Goal: Task Accomplishment & Management: Manage account settings

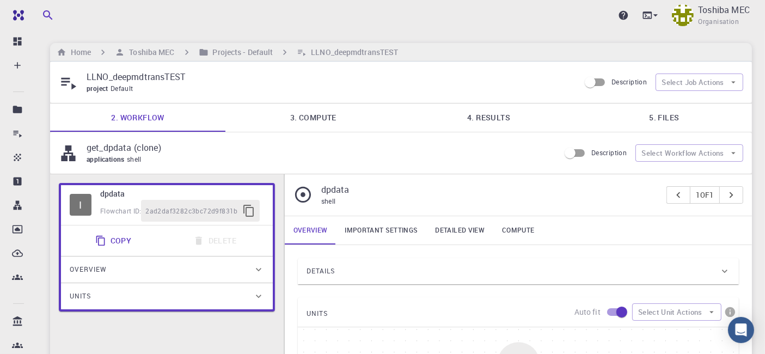
scroll to position [90, 0]
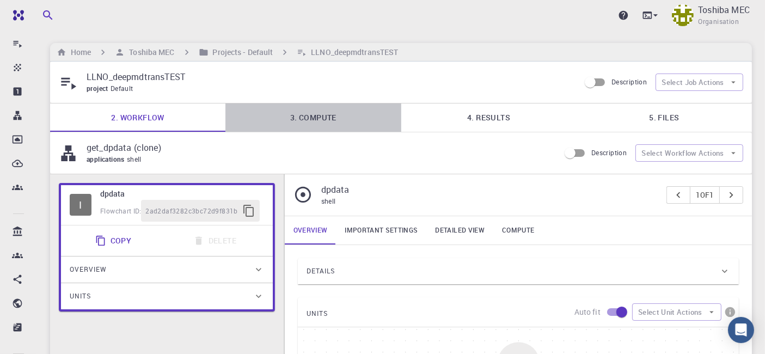
click at [325, 121] on link "3. Compute" at bounding box center [312, 117] width 175 height 28
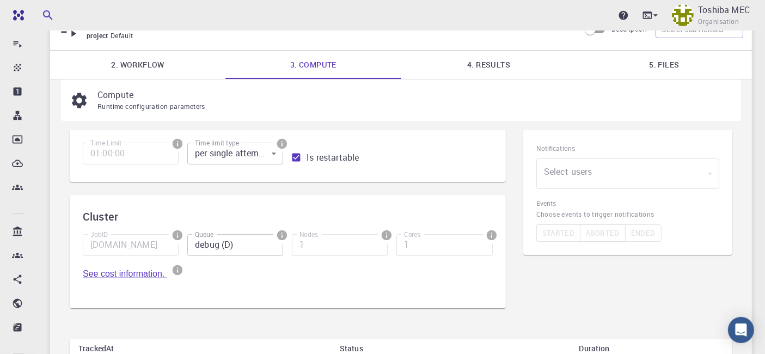
scroll to position [121, 0]
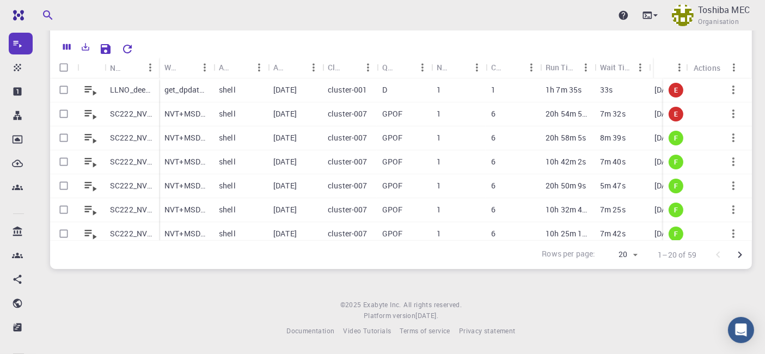
scroll to position [26, 0]
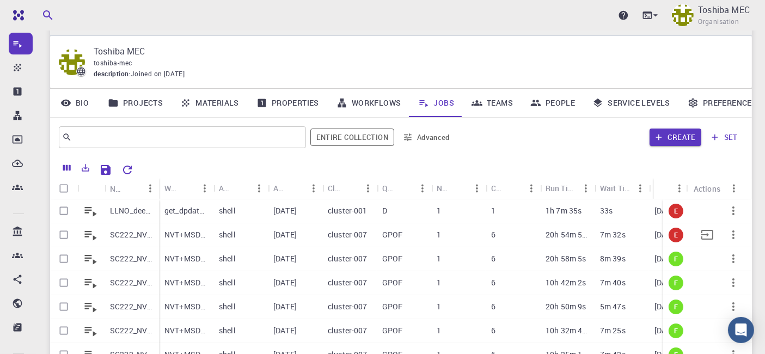
click at [143, 236] on p "SC222_NVT10MD1073K-1ns" at bounding box center [132, 234] width 44 height 11
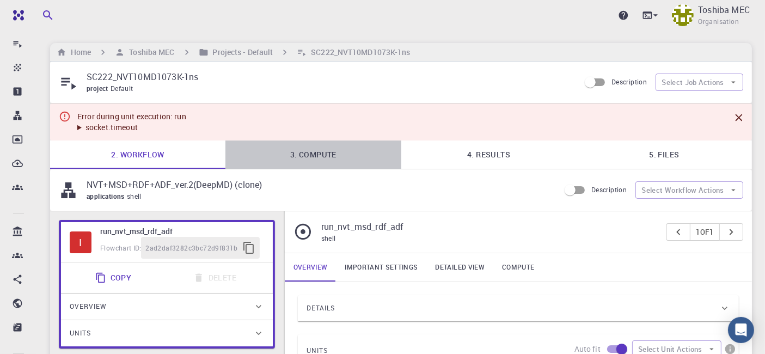
click at [317, 155] on link "3. Compute" at bounding box center [312, 154] width 175 height 28
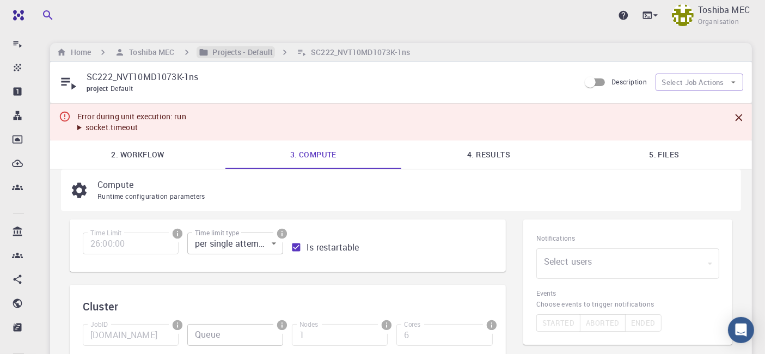
click at [222, 53] on h6 "Projects - Default" at bounding box center [241, 52] width 65 height 12
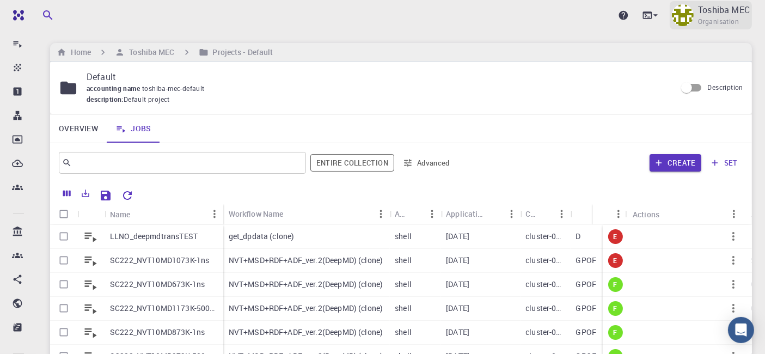
click at [701, 13] on p "Toshiba MEC" at bounding box center [724, 9] width 52 height 13
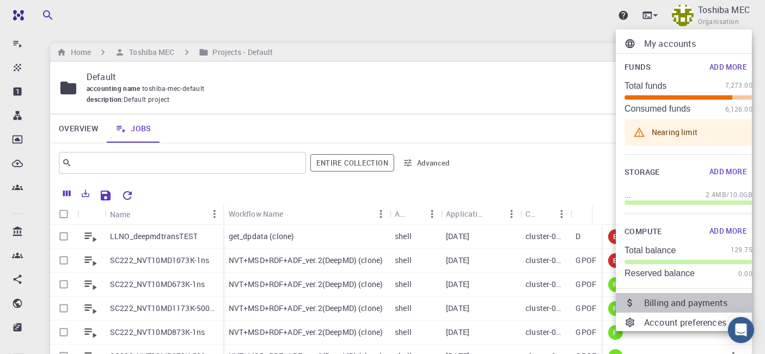
click at [681, 304] on p "Billing and payments" at bounding box center [698, 302] width 108 height 13
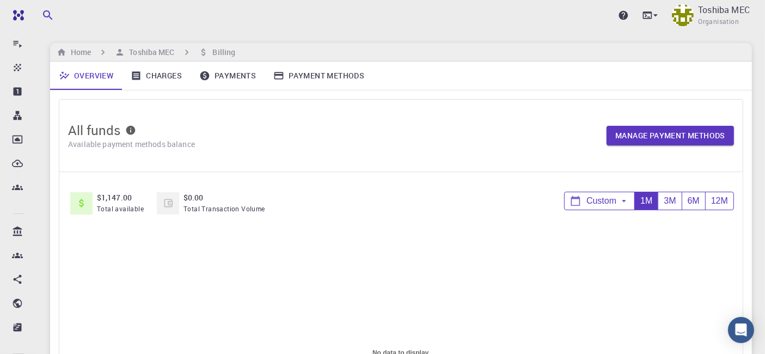
click at [225, 77] on link "Payments" at bounding box center [228, 76] width 74 height 28
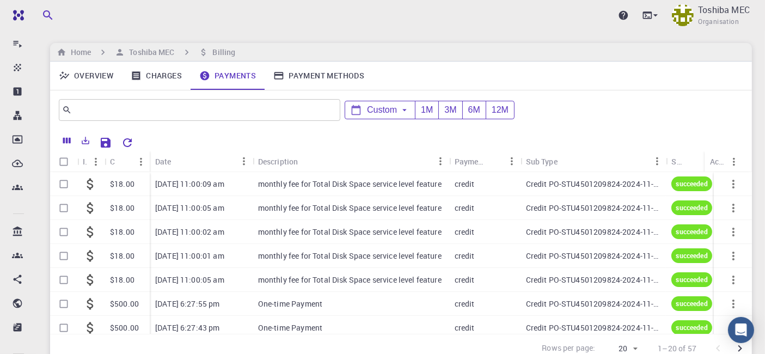
click at [157, 72] on link "Charges" at bounding box center [156, 76] width 69 height 28
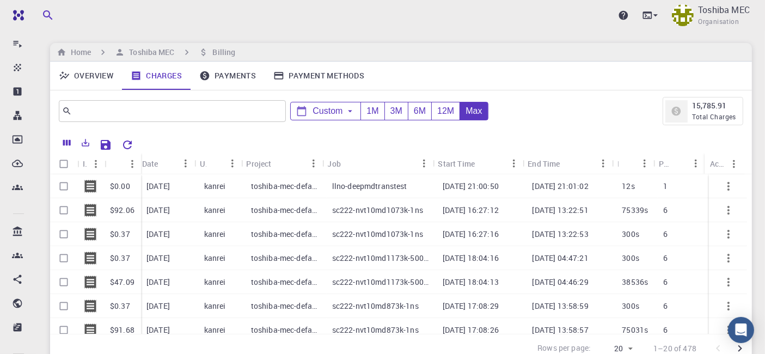
scroll to position [0, 4]
click at [388, 192] on div "llno-deepmdtranstest" at bounding box center [382, 186] width 111 height 24
click at [373, 188] on p "llno-deepmdtranstest" at bounding box center [369, 186] width 75 height 11
click at [704, 11] on p "Toshiba MEC" at bounding box center [724, 9] width 52 height 13
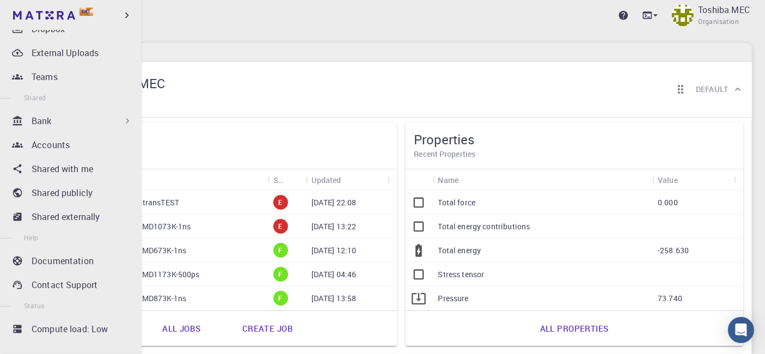
scroll to position [211, 0]
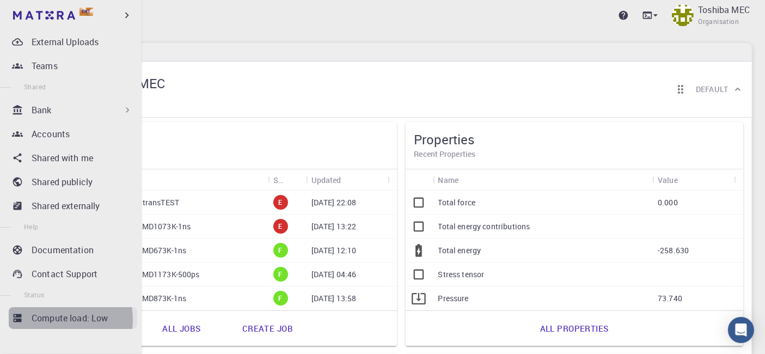
click at [56, 319] on p "Compute load: Low" at bounding box center [70, 317] width 77 height 13
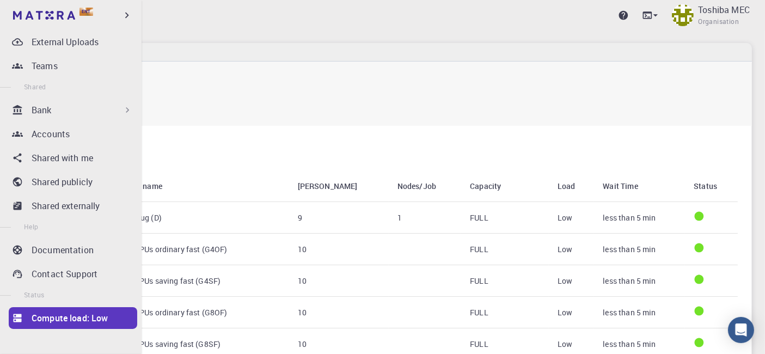
scroll to position [151, 0]
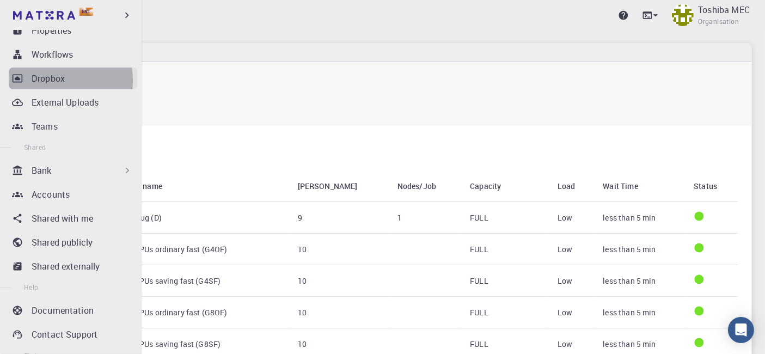
click at [48, 80] on p "Dropbox" at bounding box center [48, 78] width 33 height 13
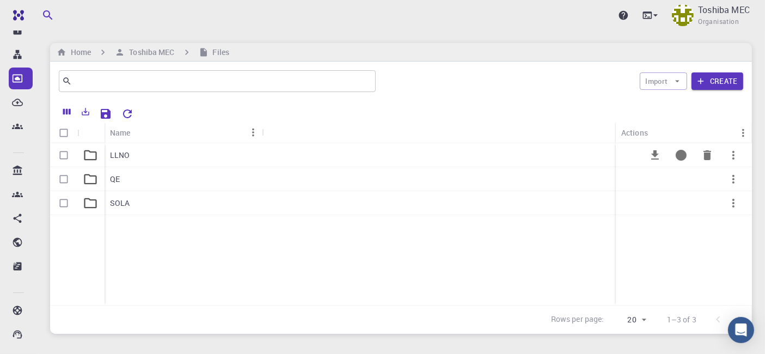
click at [123, 160] on p "LLNO" at bounding box center [120, 155] width 20 height 11
click at [120, 210] on div "NVT" at bounding box center [183, 203] width 157 height 24
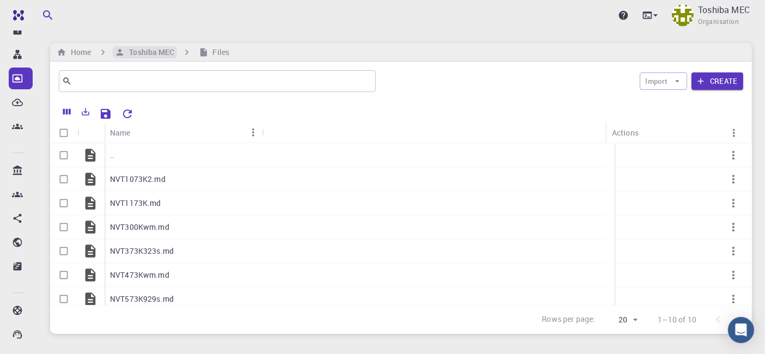
click at [157, 57] on h6 "Toshiba MEC" at bounding box center [150, 52] width 50 height 12
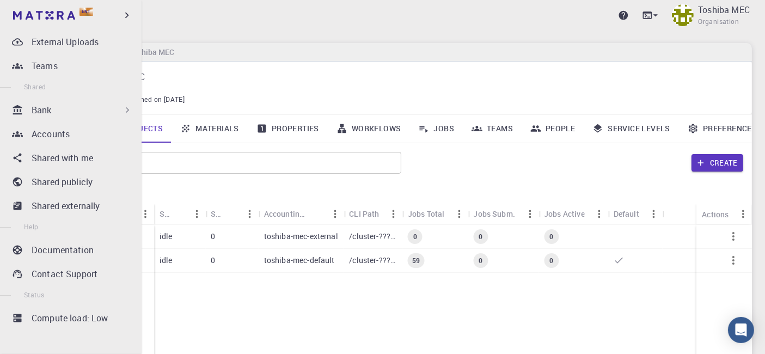
scroll to position [90, 0]
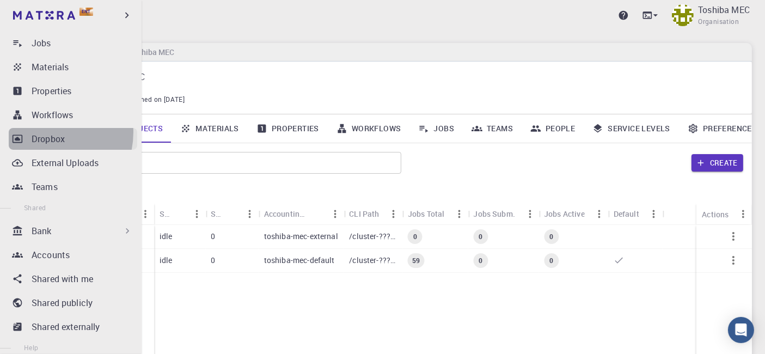
click at [45, 132] on p "Dropbox" at bounding box center [48, 138] width 33 height 13
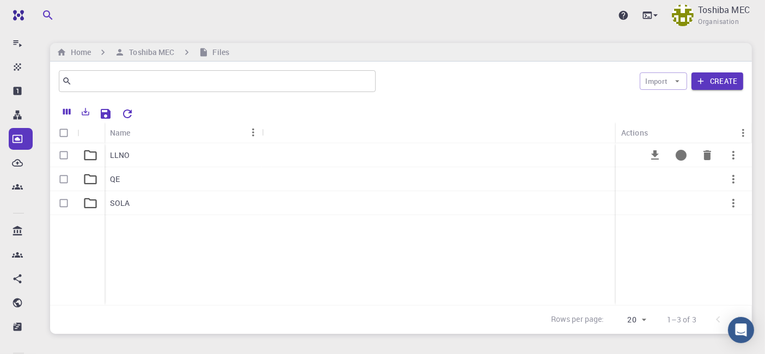
click at [114, 159] on p "LLNO" at bounding box center [120, 155] width 20 height 11
click at [126, 204] on div "NVT" at bounding box center [183, 203] width 157 height 24
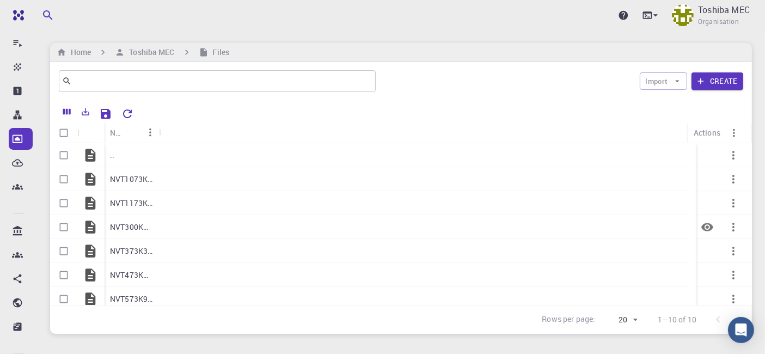
click at [727, 226] on icon "button" at bounding box center [733, 226] width 13 height 13
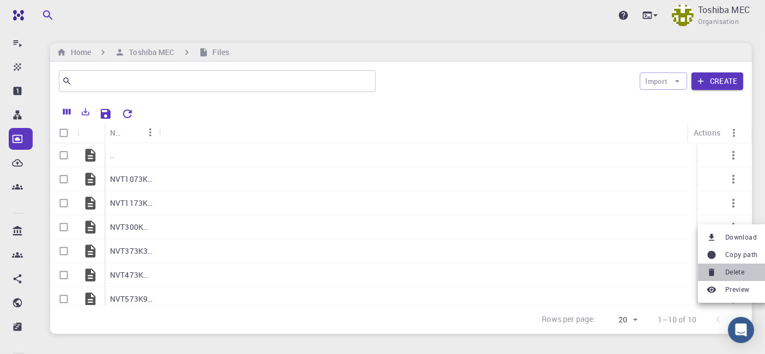
click at [742, 269] on span "Delete" at bounding box center [734, 272] width 19 height 11
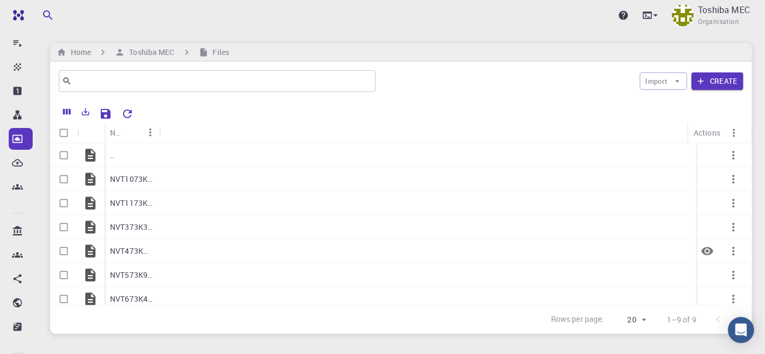
click at [727, 248] on icon "button" at bounding box center [733, 250] width 13 height 13
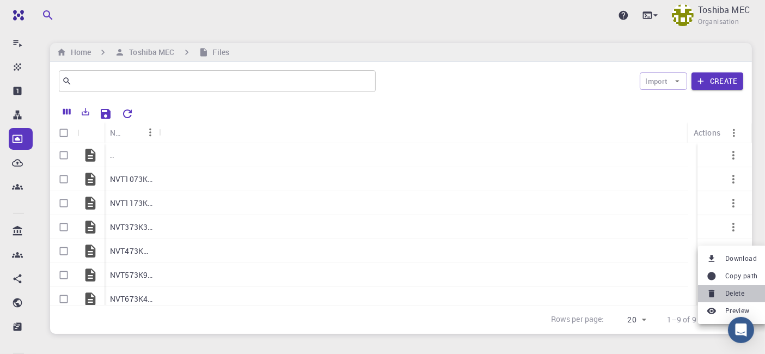
click at [736, 293] on span "Delete" at bounding box center [734, 293] width 19 height 11
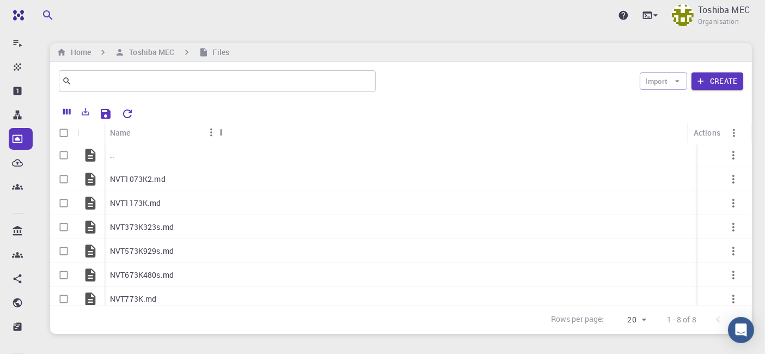
drag, startPoint x: 157, startPoint y: 130, endPoint x: 218, endPoint y: 130, distance: 61.0
click at [218, 130] on div "Name" at bounding box center [221, 132] width 11 height 21
click at [727, 228] on icon "button" at bounding box center [733, 226] width 13 height 13
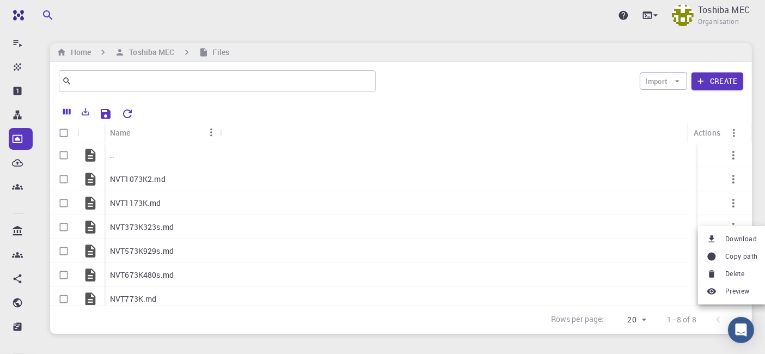
click at [738, 271] on span "Delete" at bounding box center [734, 273] width 19 height 11
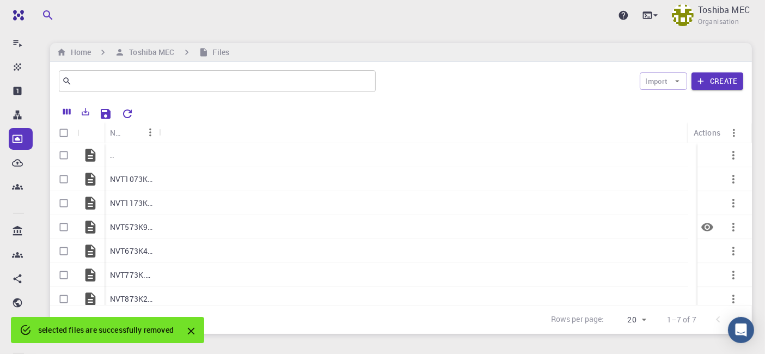
click at [727, 228] on icon "button" at bounding box center [733, 226] width 13 height 13
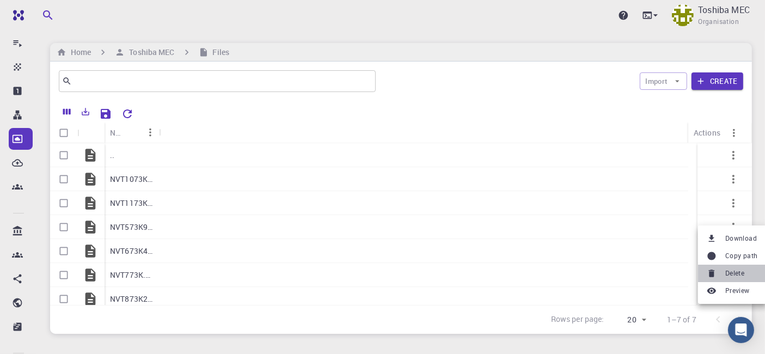
click at [728, 274] on span "Delete" at bounding box center [734, 273] width 19 height 11
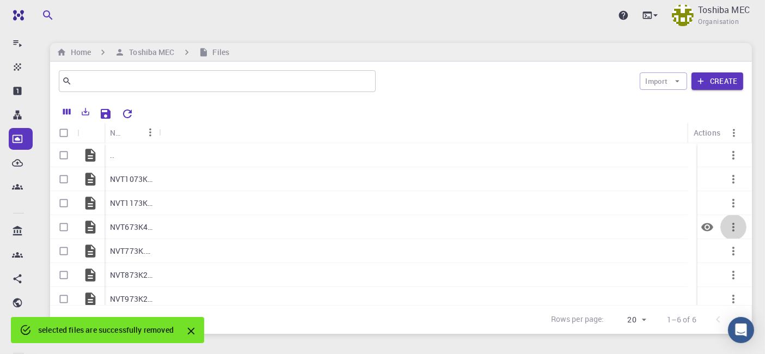
click at [727, 226] on icon "button" at bounding box center [733, 226] width 13 height 13
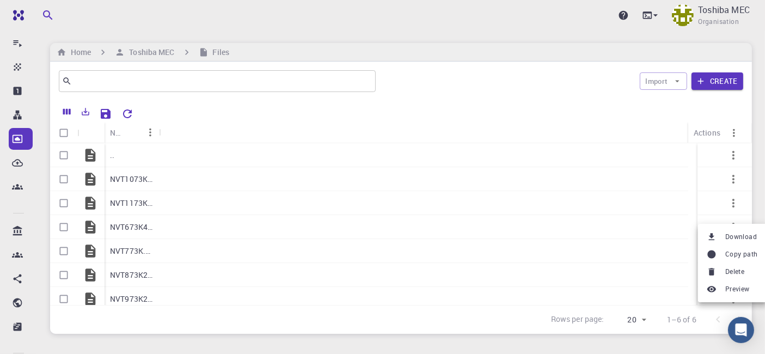
click at [724, 265] on li "Delete" at bounding box center [732, 271] width 69 height 17
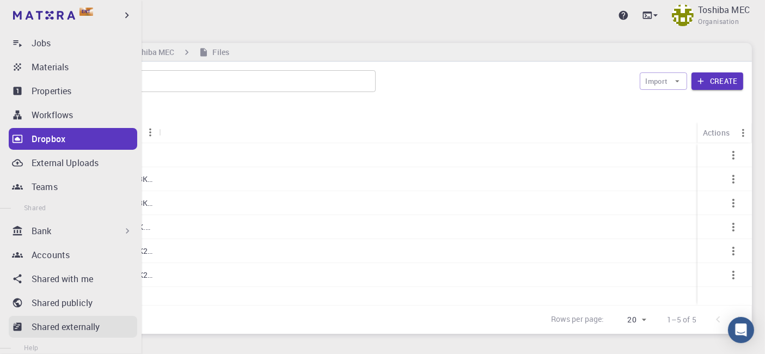
scroll to position [211, 0]
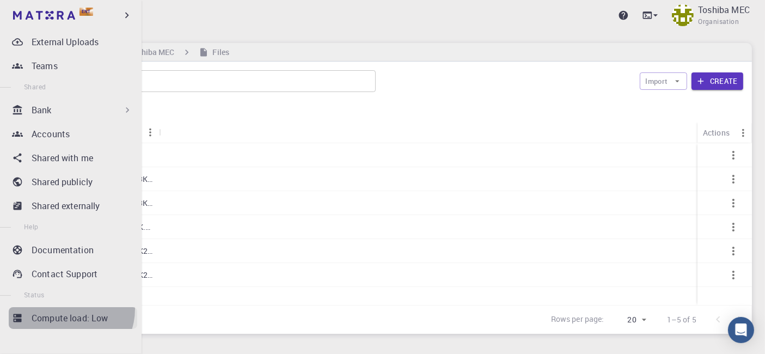
click at [70, 309] on link "Compute load: Low" at bounding box center [73, 318] width 128 height 22
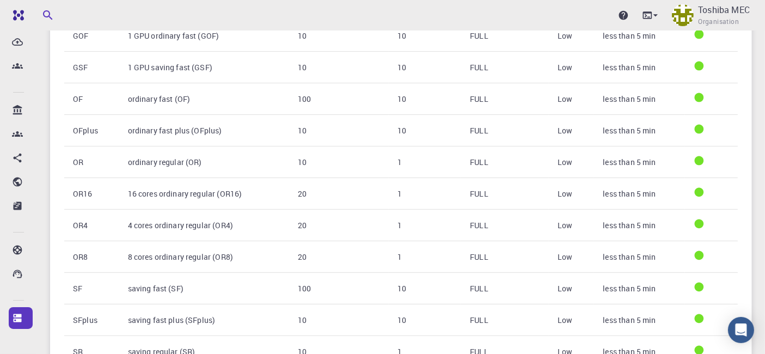
scroll to position [526, 0]
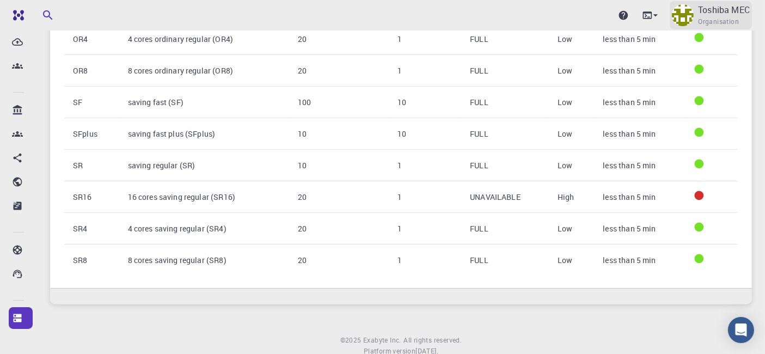
click at [704, 15] on p "Toshiba MEC" at bounding box center [724, 9] width 52 height 13
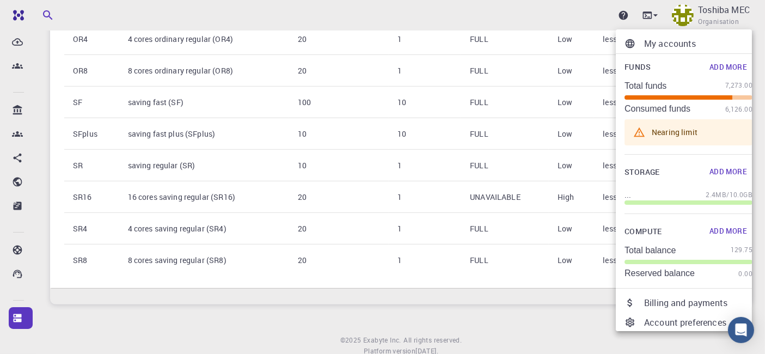
scroll to position [53, 0]
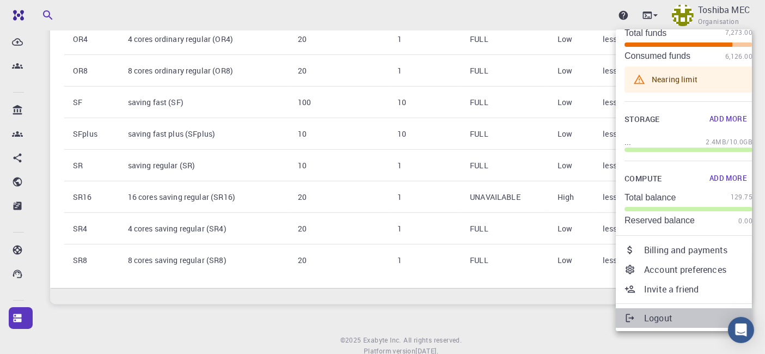
click at [665, 318] on p "Logout" at bounding box center [698, 317] width 108 height 13
